Goal: Register for event/course

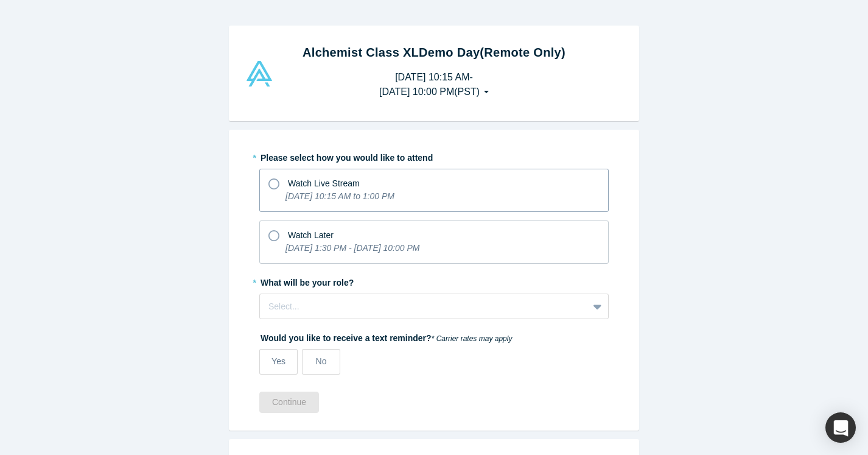
click at [275, 184] on icon at bounding box center [273, 183] width 11 height 11
click at [0, 0] on input "Watch Live Stream [DATE] 10:15 AM to 1:00 PM" at bounding box center [0, 0] width 0 height 0
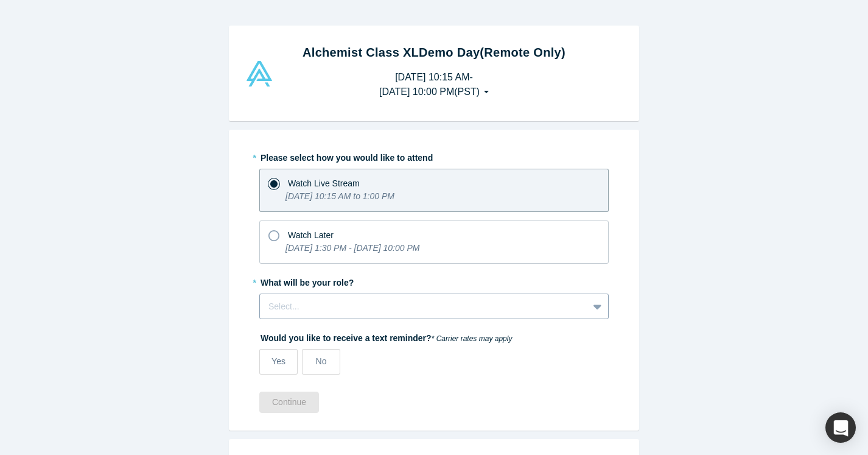
click at [320, 308] on div "Select..." at bounding box center [433, 306] width 349 height 26
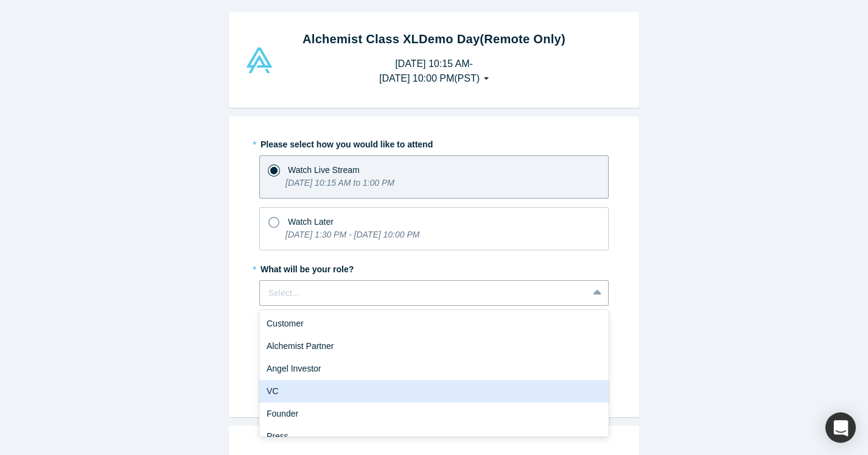
scroll to position [13, 0]
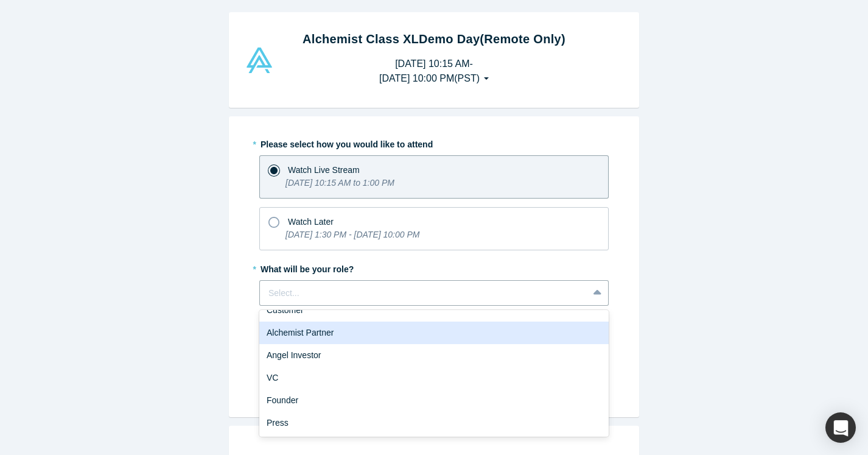
click at [302, 340] on div "Alchemist Partner" at bounding box center [433, 332] width 349 height 23
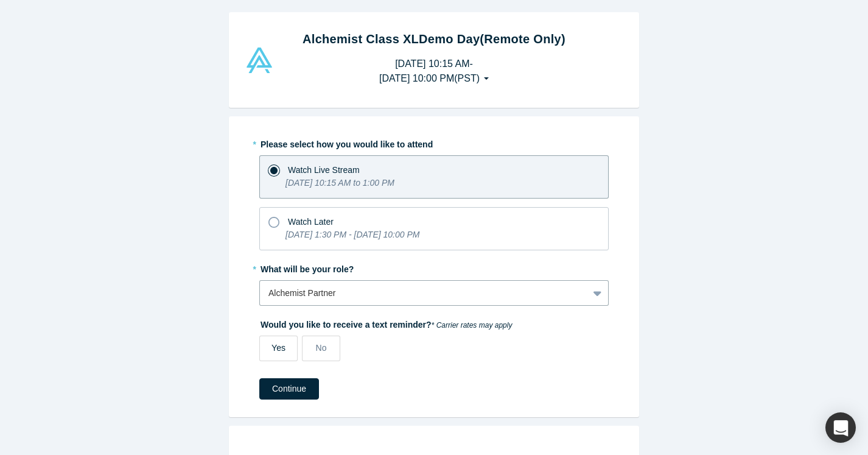
click at [275, 349] on span "Yes" at bounding box center [279, 348] width 14 height 10
click at [0, 0] on input "Yes" at bounding box center [0, 0] width 0 height 0
select select "US"
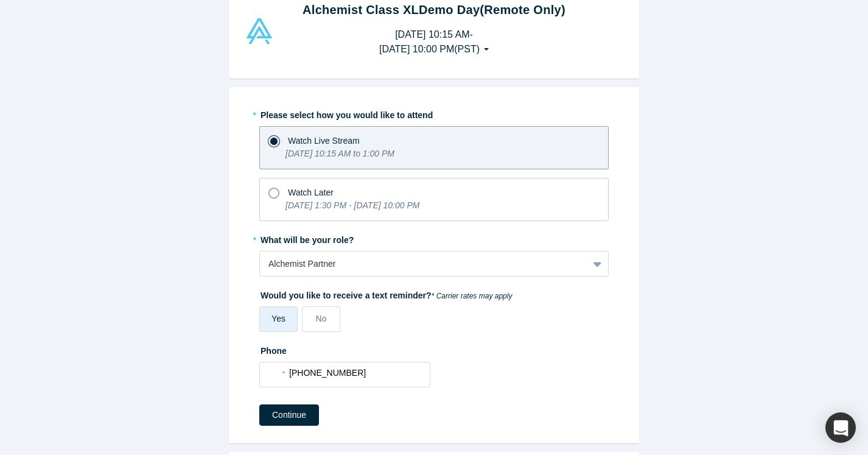
scroll to position [58, 0]
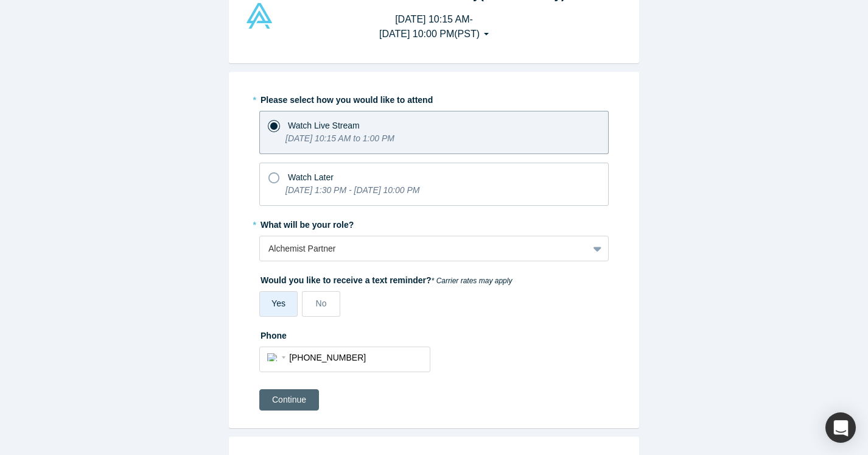
click at [299, 399] on button "Continue" at bounding box center [289, 399] width 60 height 21
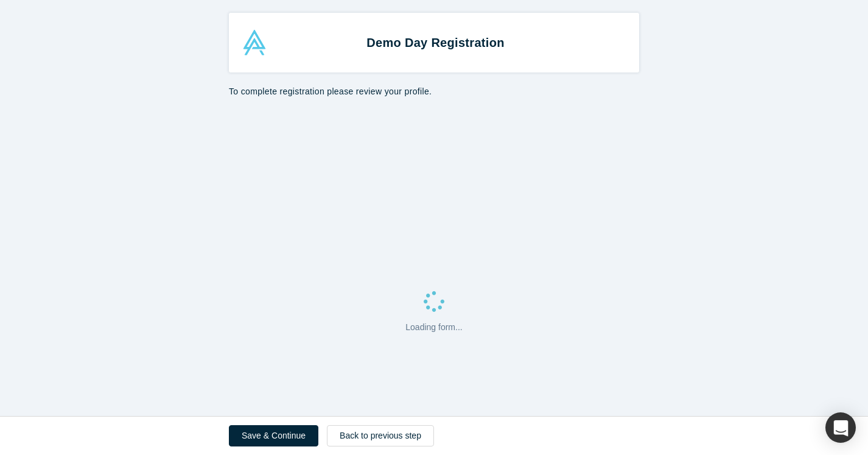
select select "US"
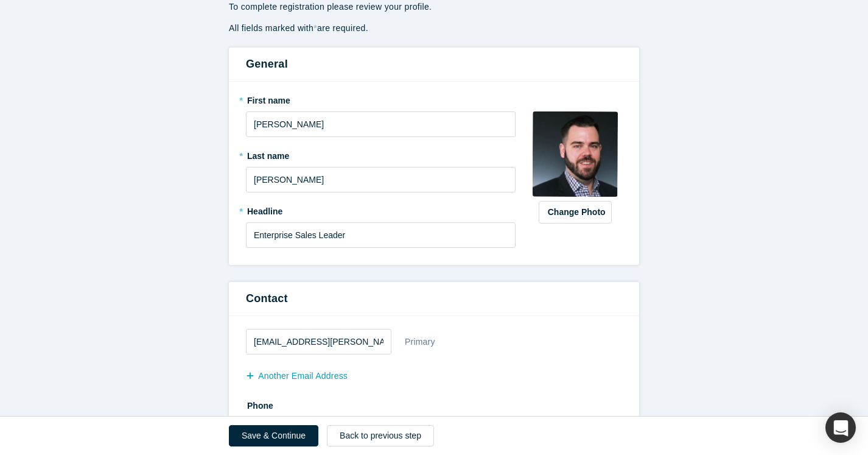
scroll to position [116, 0]
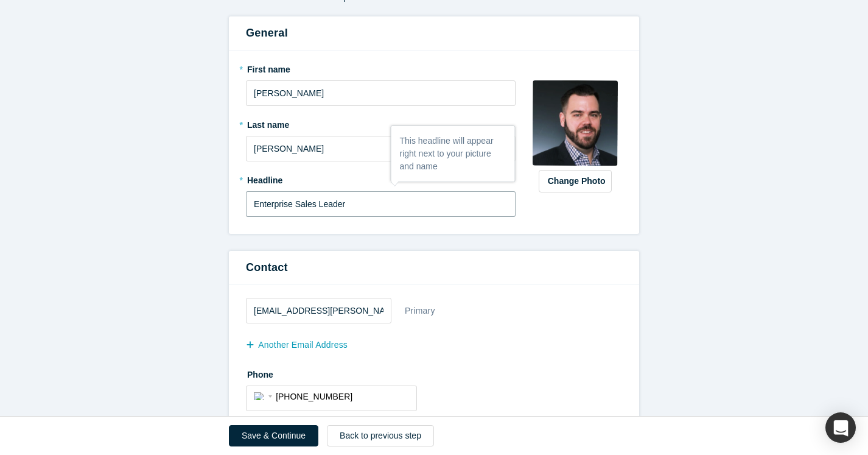
drag, startPoint x: 315, startPoint y: 206, endPoint x: 244, endPoint y: 209, distance: 71.3
click at [244, 207] on div "* First name [PERSON_NAME] * Last name [PERSON_NAME] * Headline Enterprise Sale…" at bounding box center [434, 142] width 410 height 183
type input "Strategic AI GTM Leader"
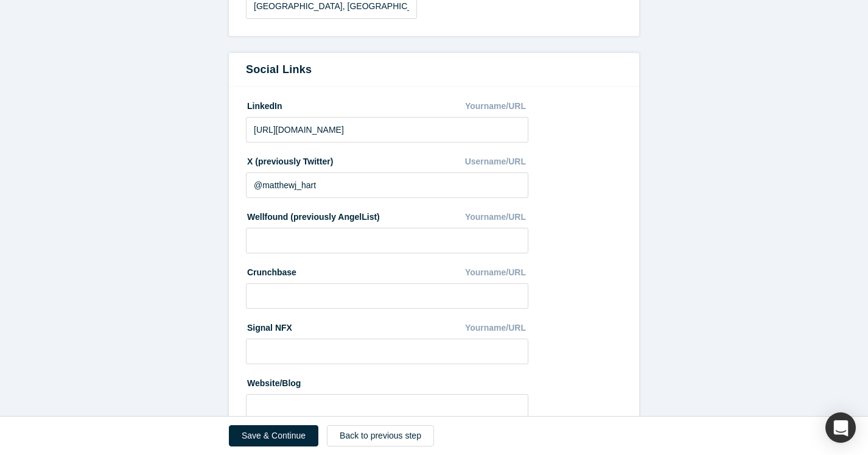
scroll to position [656, 0]
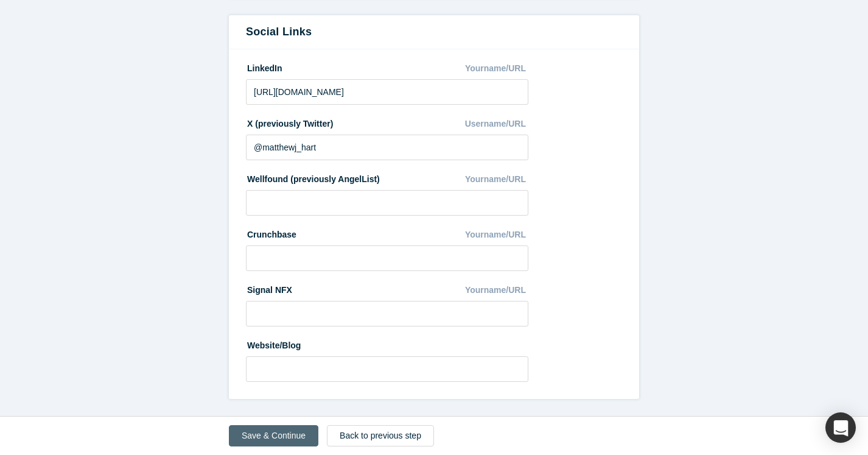
click at [239, 433] on button "Save & Continue" at bounding box center [273, 435] width 89 height 21
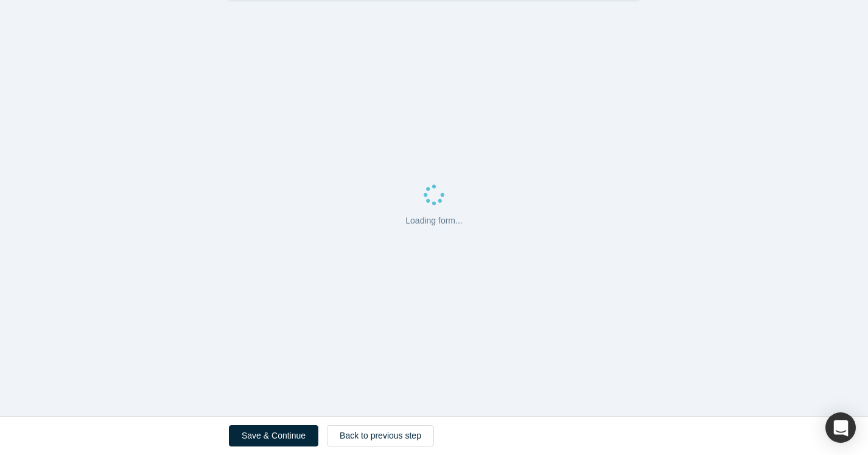
scroll to position [0, 0]
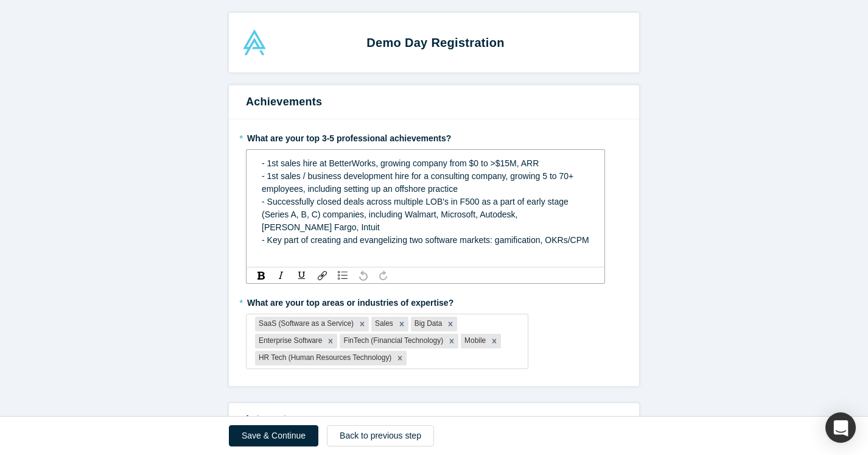
click at [268, 166] on span "- 1st sales hire at BetterWorks, growing company from $0 to >$15M, ARR" at bounding box center [400, 163] width 277 height 10
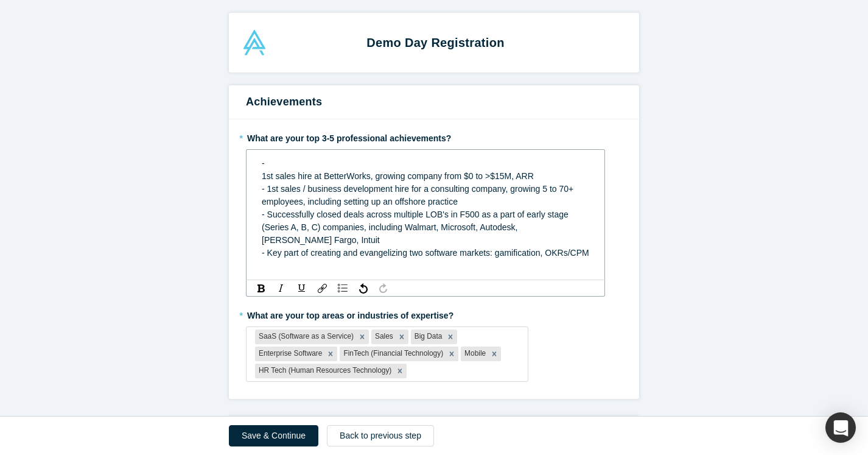
click at [278, 162] on div "-" at bounding box center [426, 163] width 328 height 13
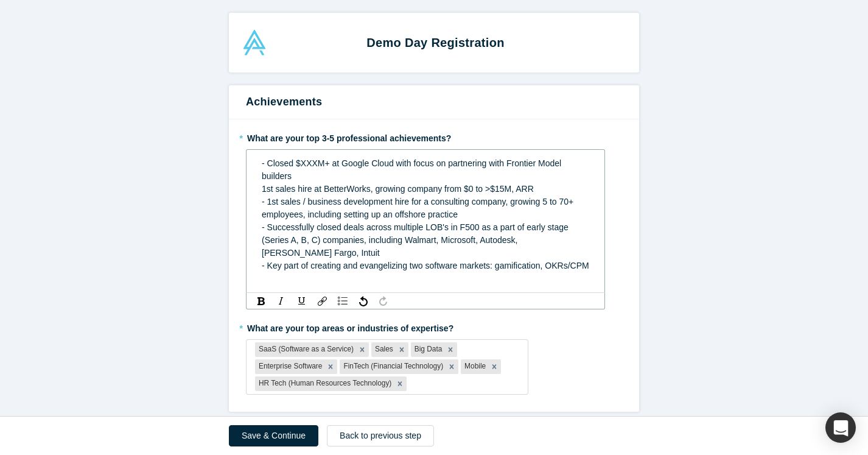
click at [343, 174] on div "- Closed $XXXM+ at Google Cloud with focus on partnering with Frontier Model bu…" at bounding box center [426, 170] width 328 height 26
click at [263, 191] on span "1st sales hire at BetterWorks, growing company from $0 to >$15M, ARR" at bounding box center [398, 189] width 272 height 10
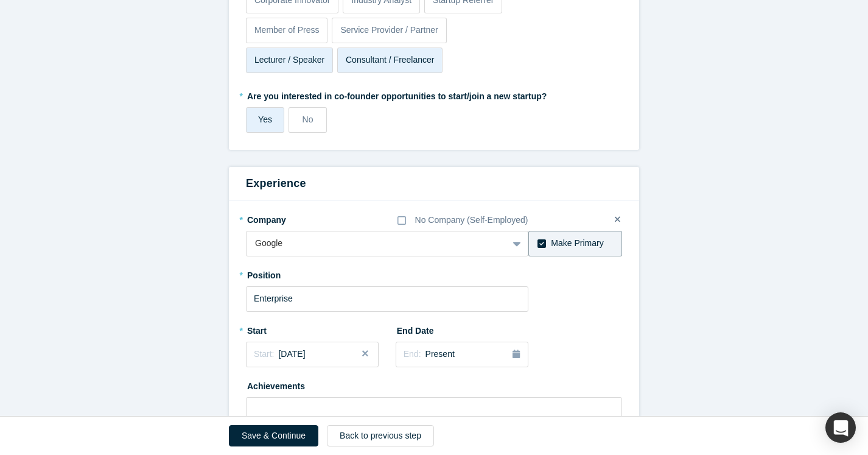
scroll to position [608, 0]
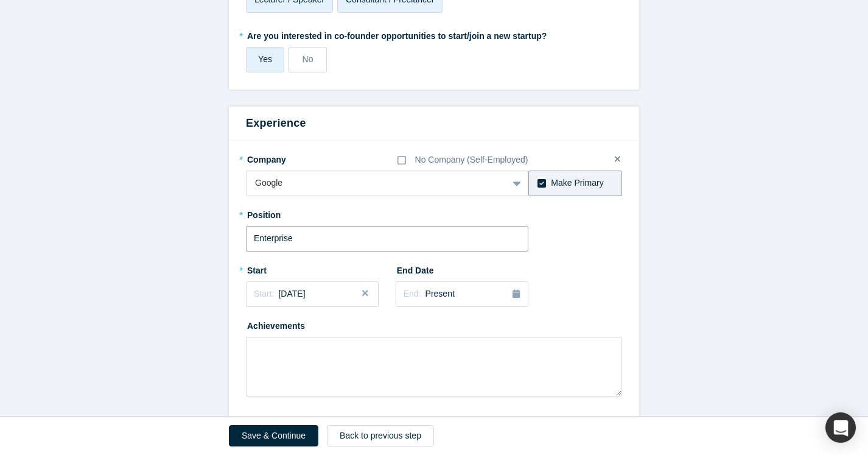
click at [299, 251] on input "Enterprise" at bounding box center [387, 239] width 282 height 26
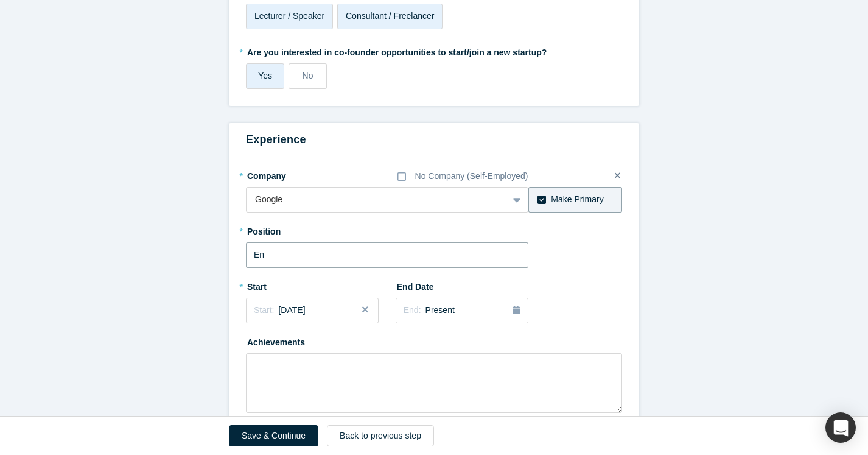
type input "E"
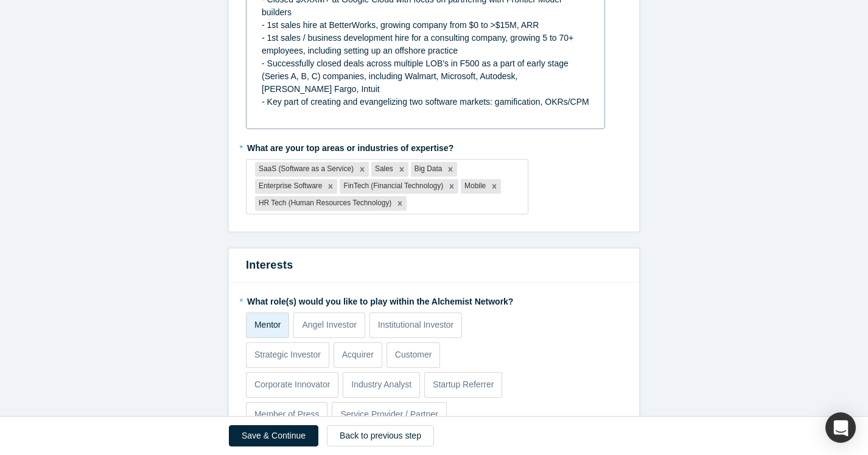
scroll to position [1, 0]
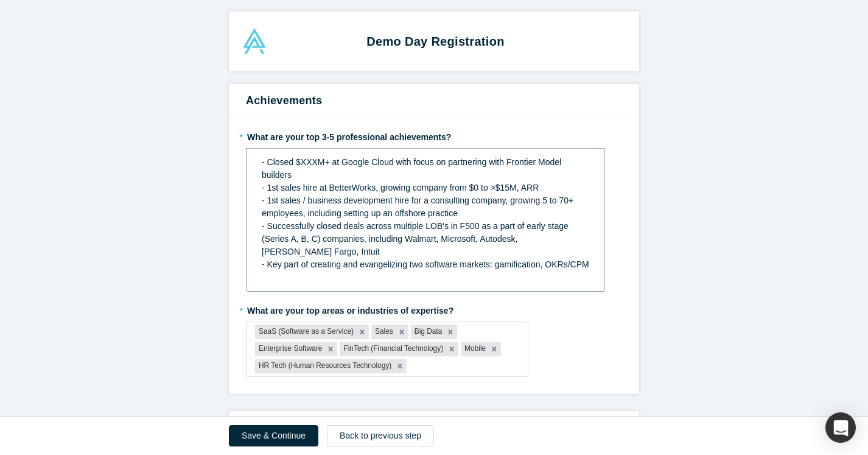
type input "Strategic AI GTM"
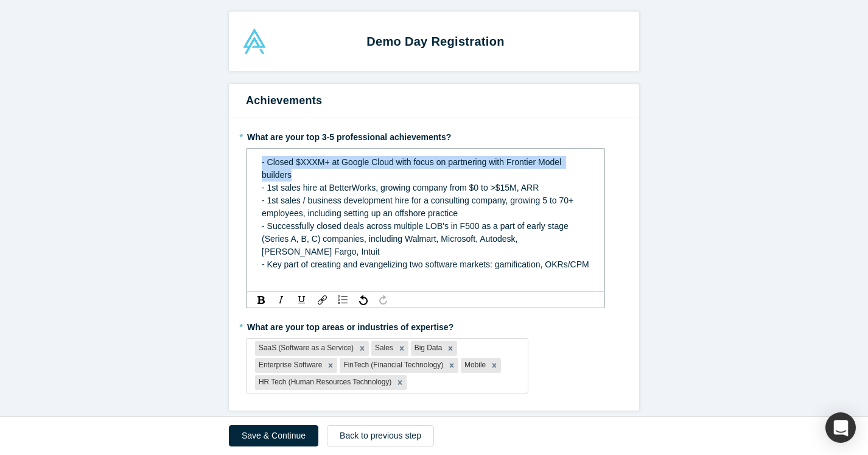
drag, startPoint x: 295, startPoint y: 178, endPoint x: 247, endPoint y: 164, distance: 50.5
click at [247, 164] on div "- Closed $XXXM+ at Google Cloud with focus on partnering with Frontier Model bu…" at bounding box center [425, 220] width 359 height 144
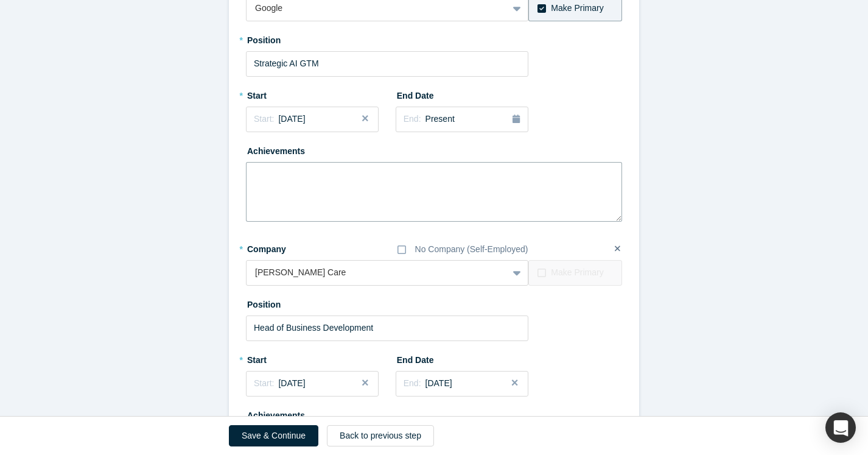
click at [290, 190] on textarea at bounding box center [434, 192] width 376 height 60
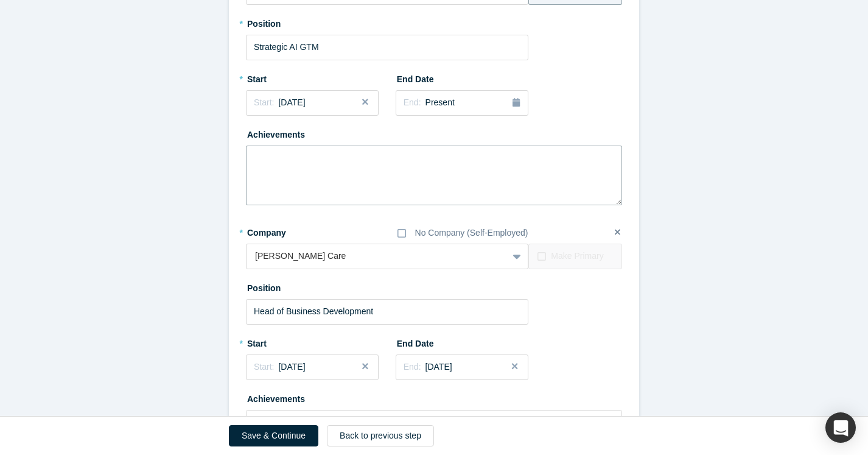
scroll to position [770, 0]
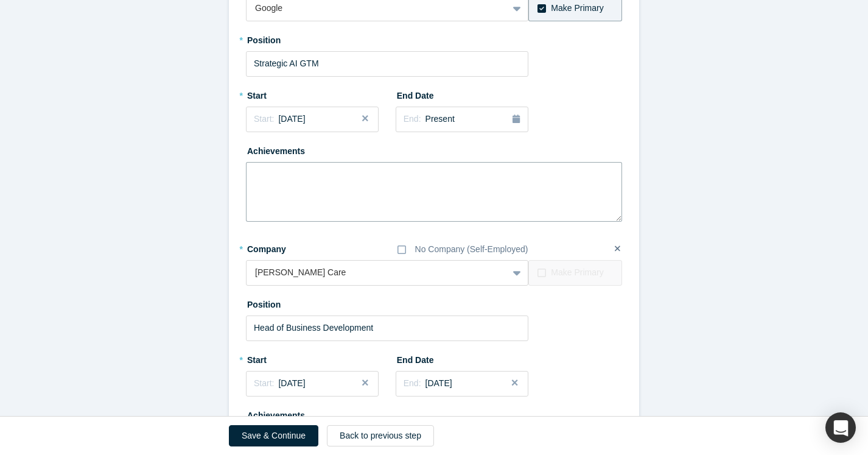
paste textarea "- Closed $XXXM+ at Google Cloud with focus on partnering with Frontier Model bu…"
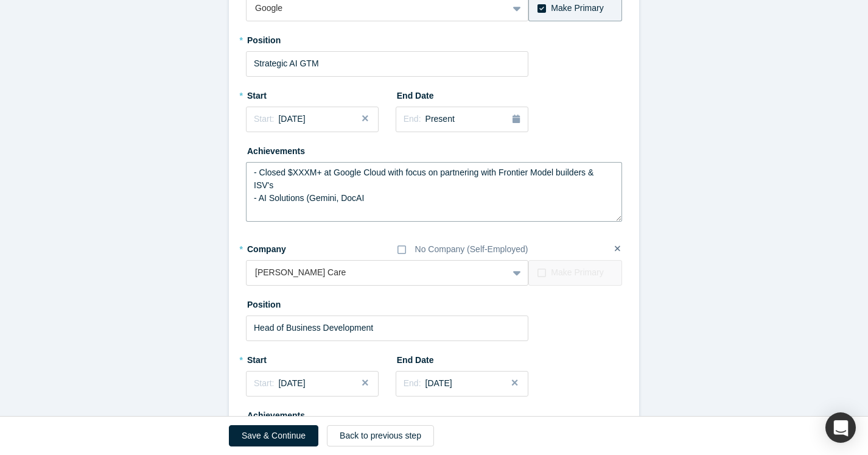
click at [310, 211] on textarea "- Closed $XXXM+ at Google Cloud with focus on partnering with Frontier Model bu…" at bounding box center [434, 192] width 376 height 60
click at [270, 208] on textarea "- Closed $XXXM+ at Google Cloud with focus on partnering with Frontier Model bu…" at bounding box center [434, 192] width 376 height 60
click at [371, 211] on textarea "- Closed $XXXM+ at Google Cloud with focus on partnering with Frontier Model bu…" at bounding box center [434, 192] width 376 height 60
click at [497, 214] on textarea "- Closed $XXXM+ at Google Cloud with focus on partnering with Frontier Model bu…" at bounding box center [434, 192] width 376 height 60
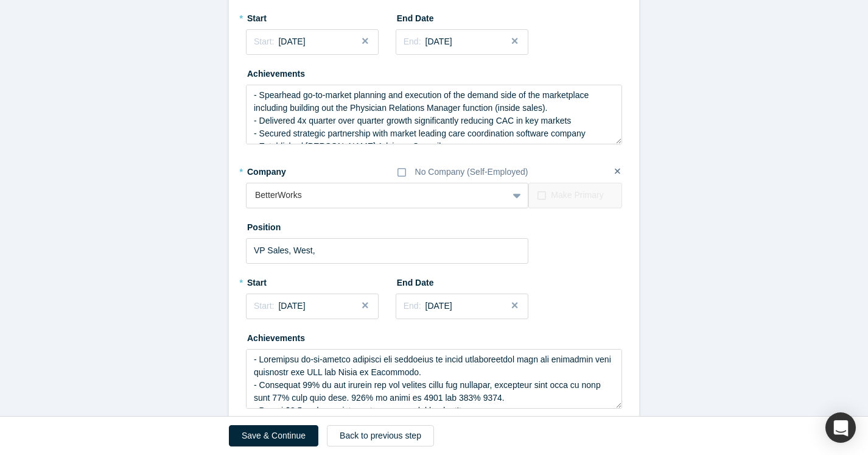
scroll to position [1179, 0]
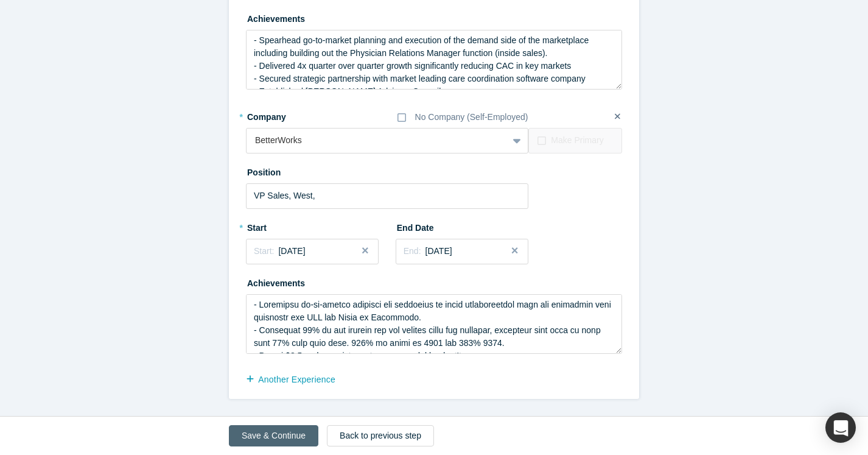
type textarea "- Closed $XXXM+ at Google Cloud with focus on partnering with Frontier Model bu…"
click at [272, 442] on button "Save & Continue" at bounding box center [273, 435] width 89 height 21
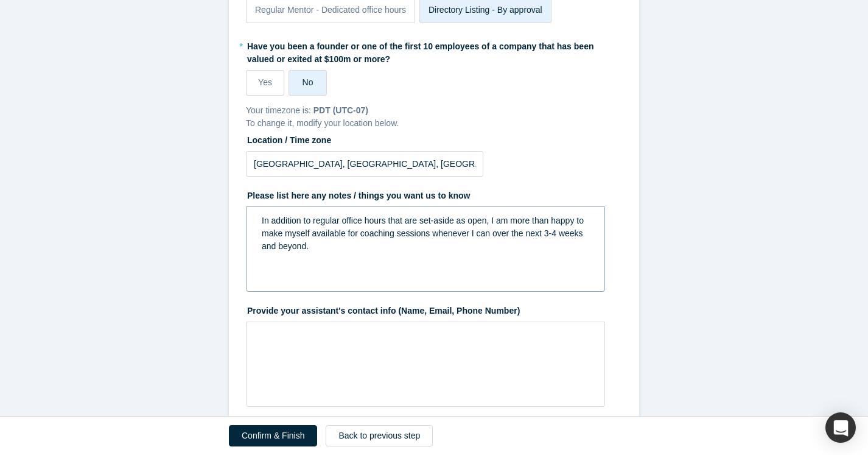
scroll to position [167, 0]
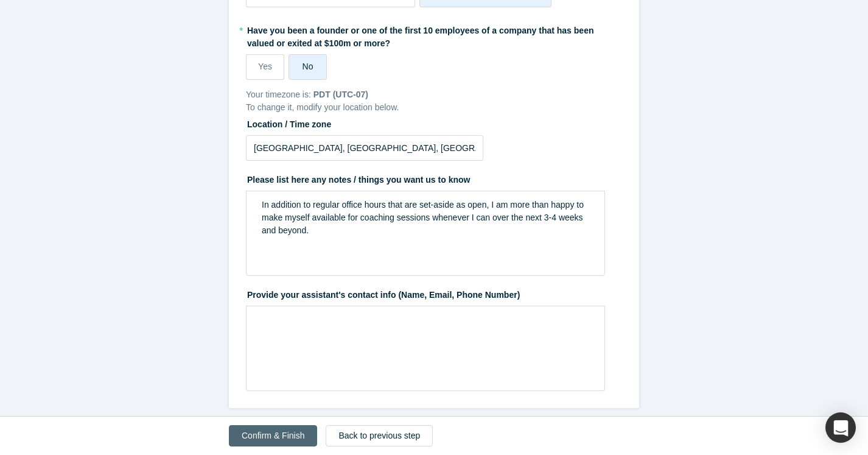
click at [254, 435] on button "Confirm & Finish" at bounding box center [273, 435] width 88 height 21
